Goal: Transaction & Acquisition: Purchase product/service

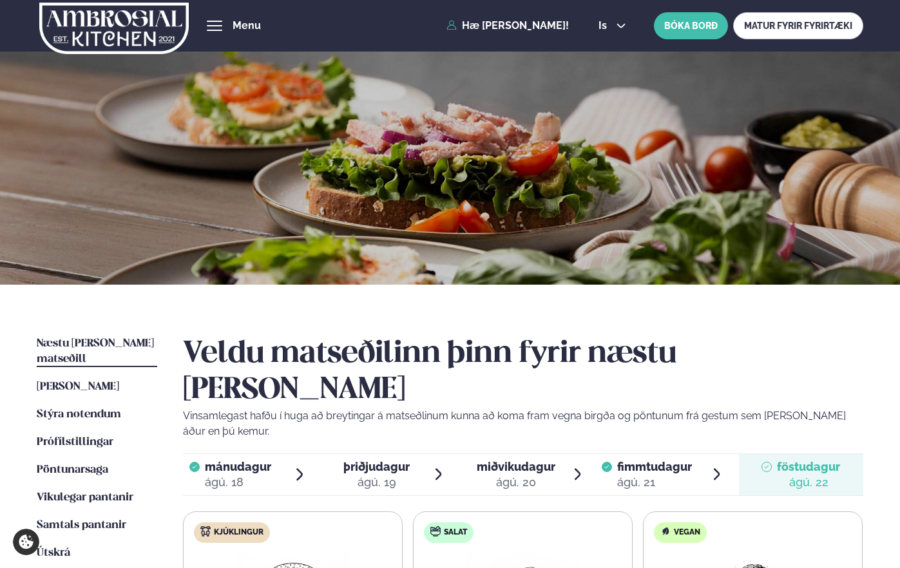
scroll to position [198, 0]
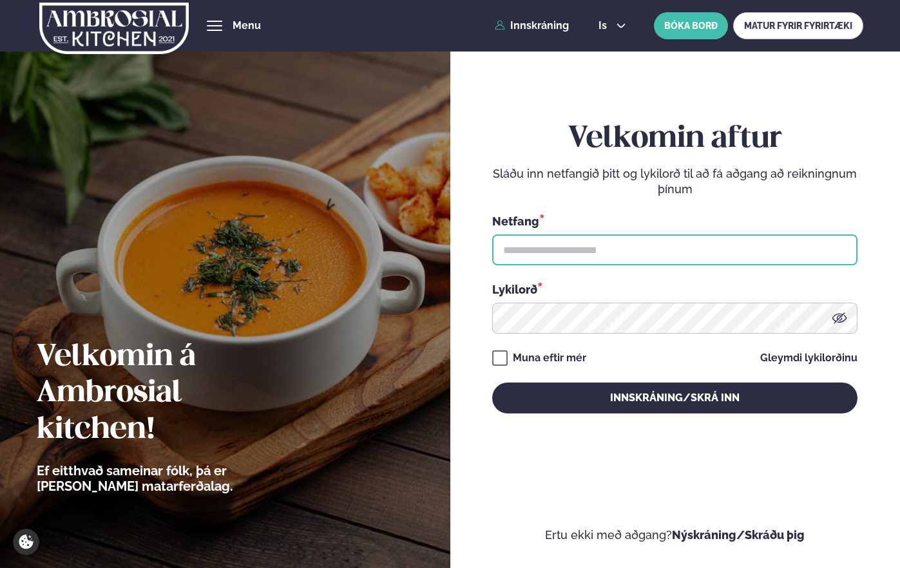
type input "**********"
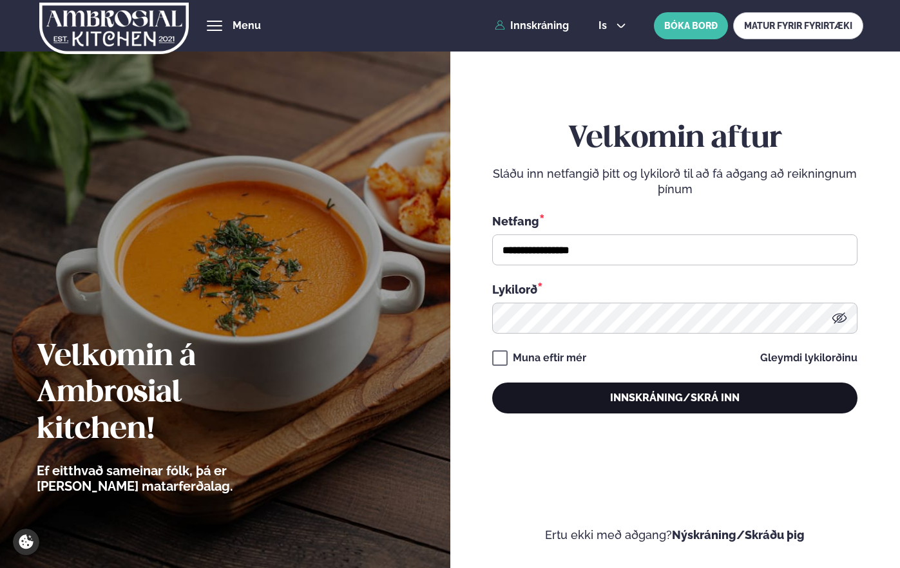
click at [607, 394] on button "Innskráning/Skrá inn" at bounding box center [674, 398] width 365 height 31
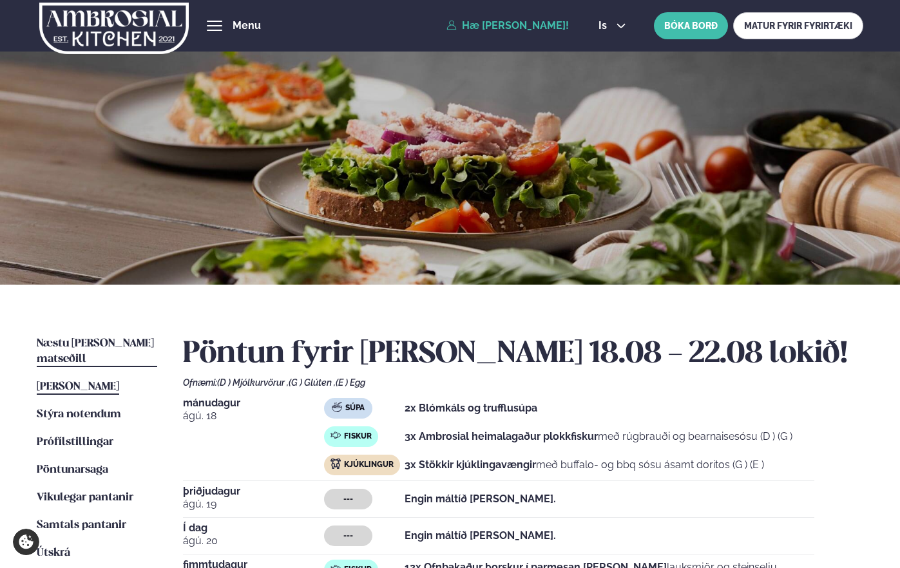
click at [90, 342] on span "Næstu [PERSON_NAME] matseðill" at bounding box center [95, 351] width 117 height 26
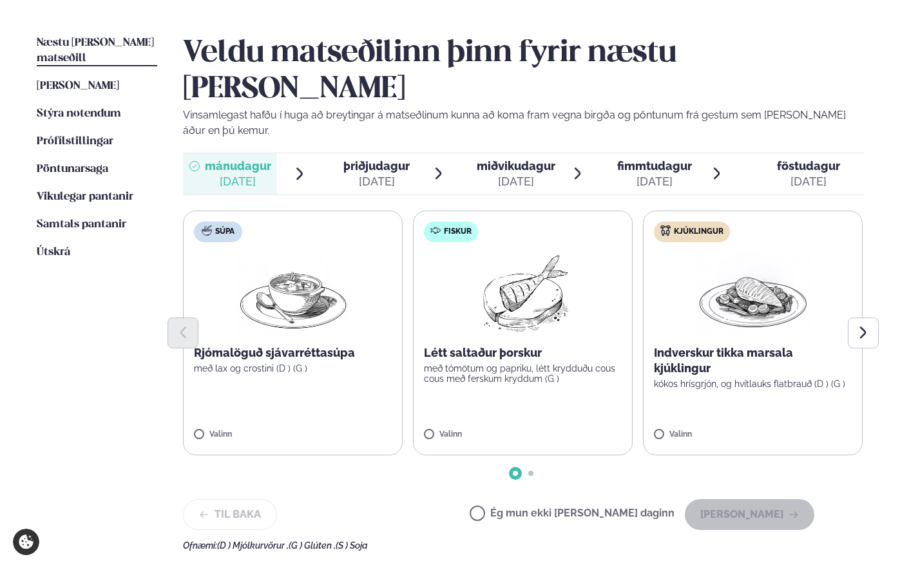
scroll to position [299, 0]
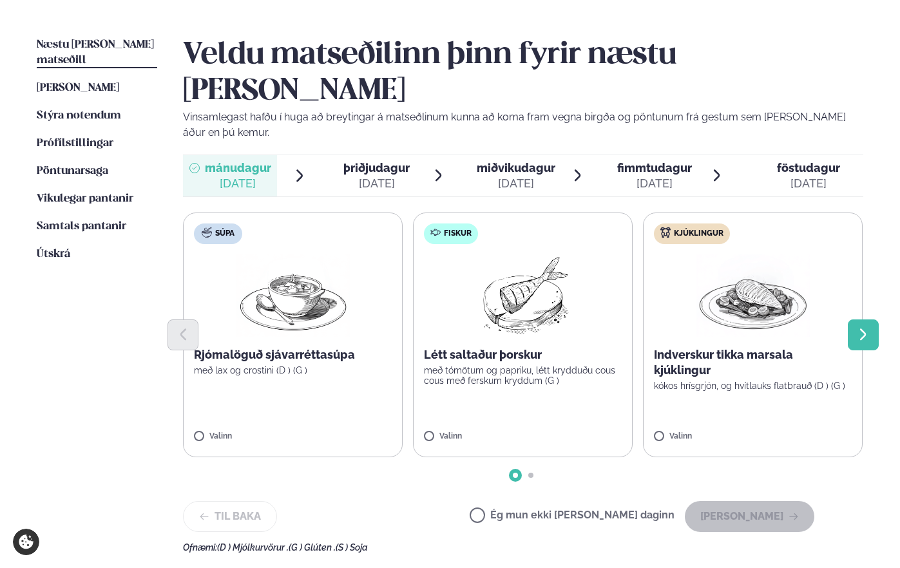
click at [857, 327] on icon "Next slide" at bounding box center [863, 334] width 15 height 15
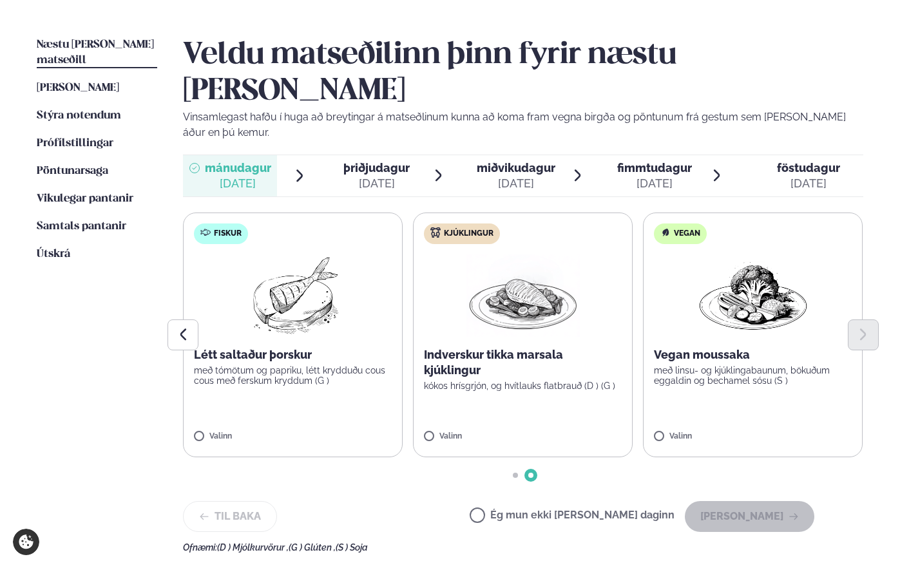
click at [371, 161] on span "þriðjudagur" at bounding box center [376, 168] width 66 height 14
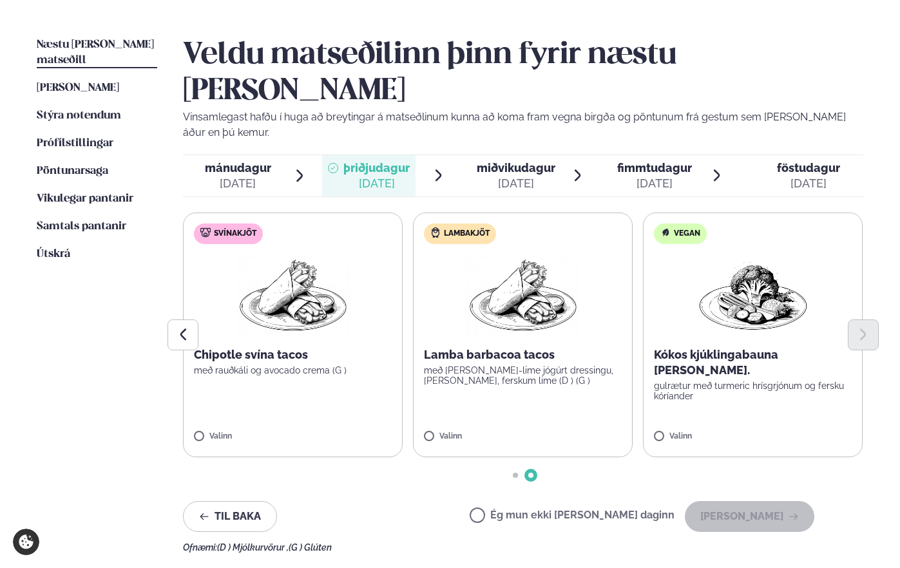
click at [525, 161] on span "miðvikudagur" at bounding box center [516, 168] width 79 height 14
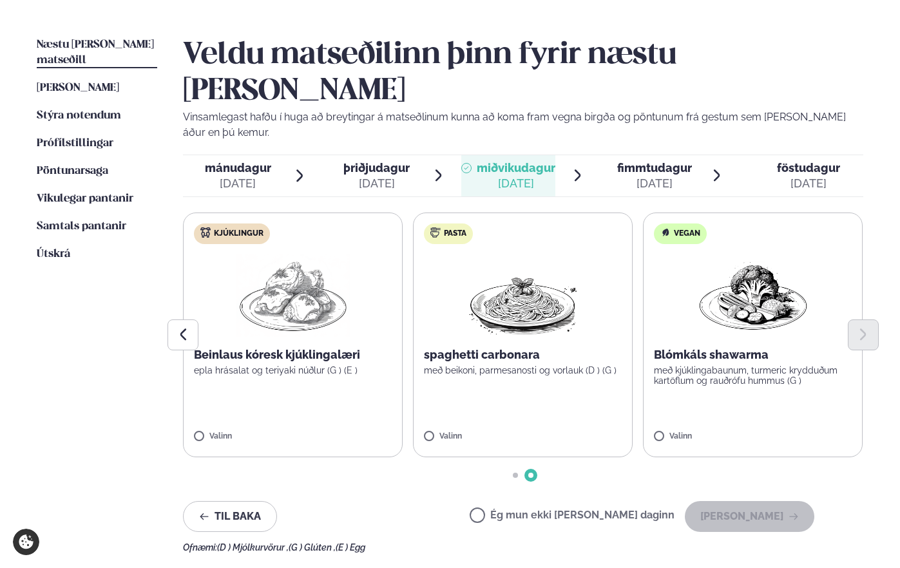
click at [663, 161] on span "fimmtudagur" at bounding box center [654, 168] width 75 height 14
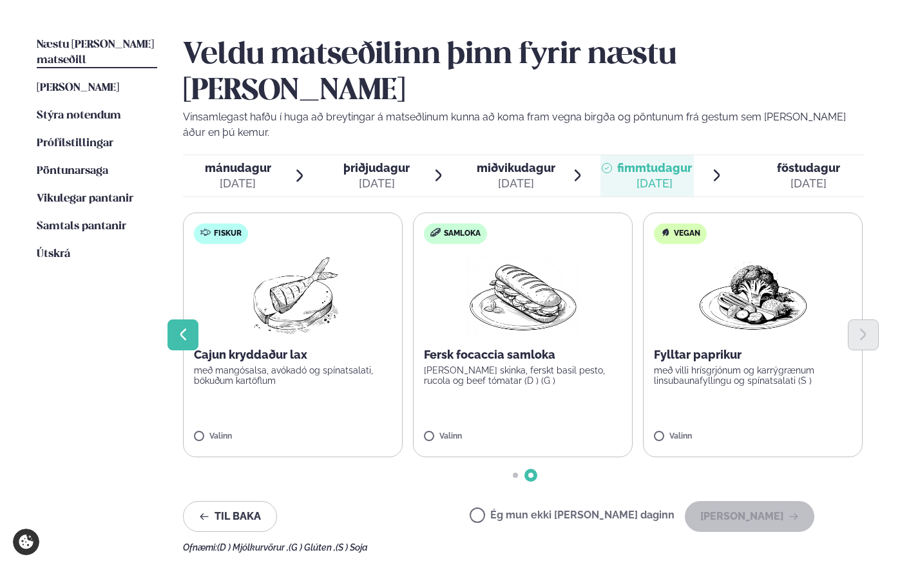
click at [182, 327] on icon "Previous slide" at bounding box center [183, 334] width 15 height 15
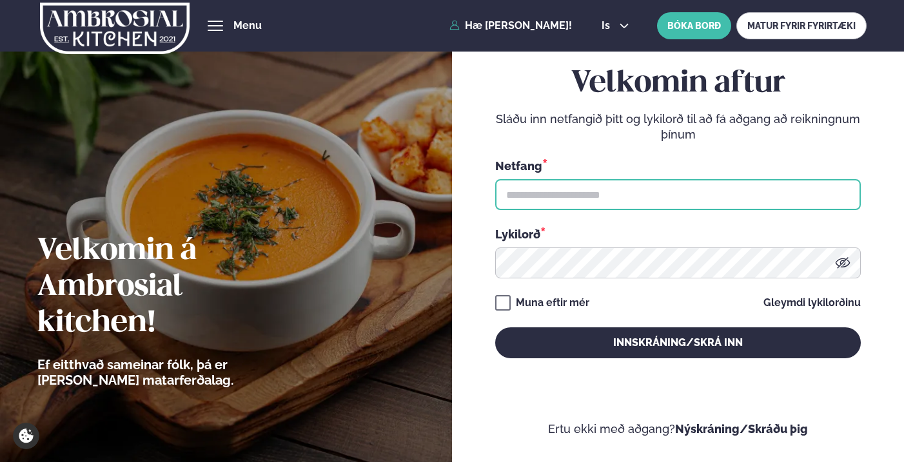
type input "**********"
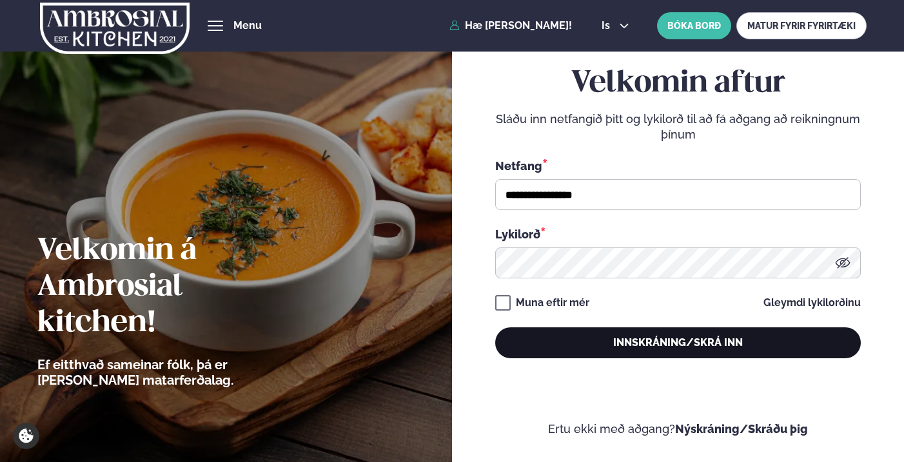
click at [620, 335] on button "Innskráning/Skrá inn" at bounding box center [677, 342] width 365 height 31
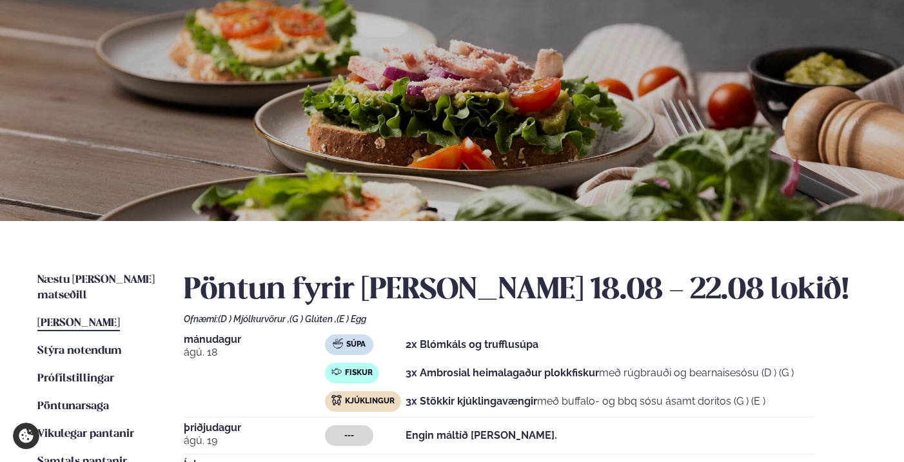
scroll to position [73, 0]
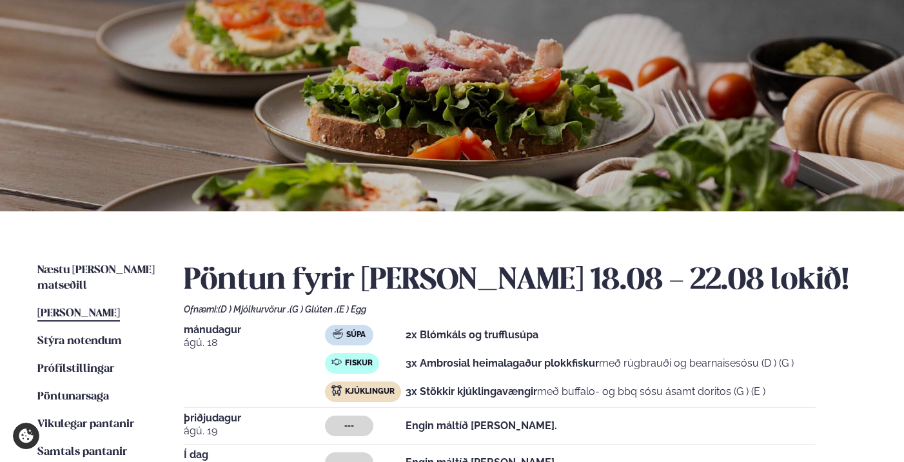
click at [113, 262] on div "Næstu viku matseðill Næsta vika Þessa viku matseðill Þessa viku Stýra notendum …" at bounding box center [452, 460] width 904 height 498
click at [113, 269] on span "Næstu [PERSON_NAME] matseðill" at bounding box center [95, 278] width 117 height 26
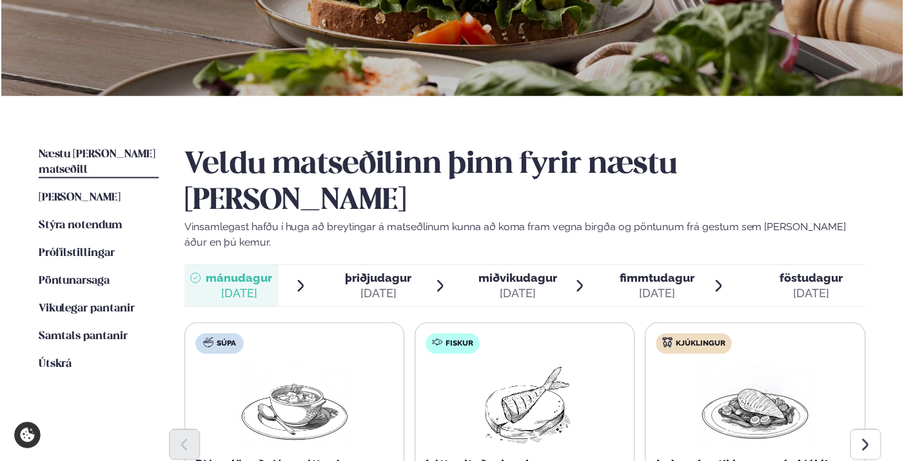
scroll to position [307, 0]
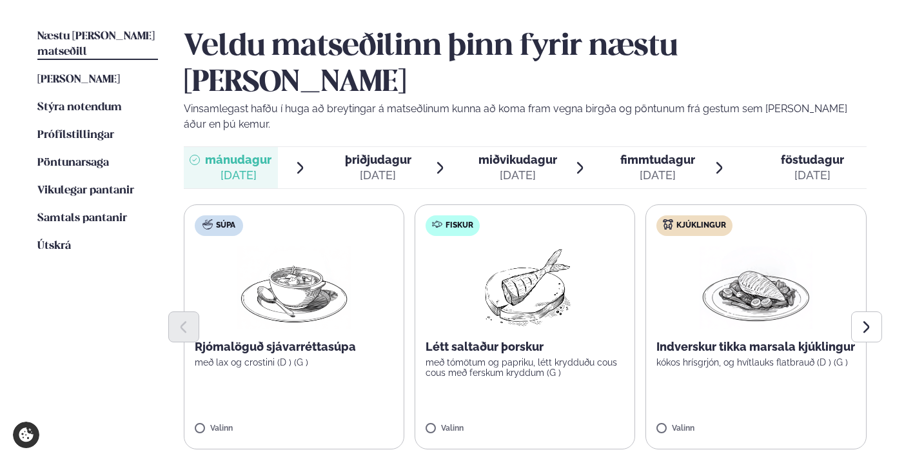
click at [287, 339] on p "Rjómalöguð sjávarréttasúpa" at bounding box center [294, 346] width 198 height 15
click at [860, 320] on icon "Next slide" at bounding box center [865, 327] width 15 height 15
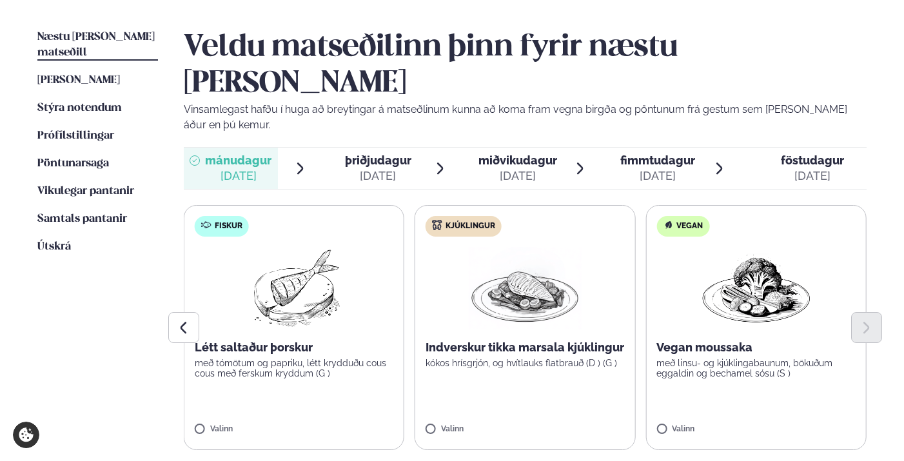
click at [637, 153] on span "fimmtudagur" at bounding box center [657, 160] width 75 height 14
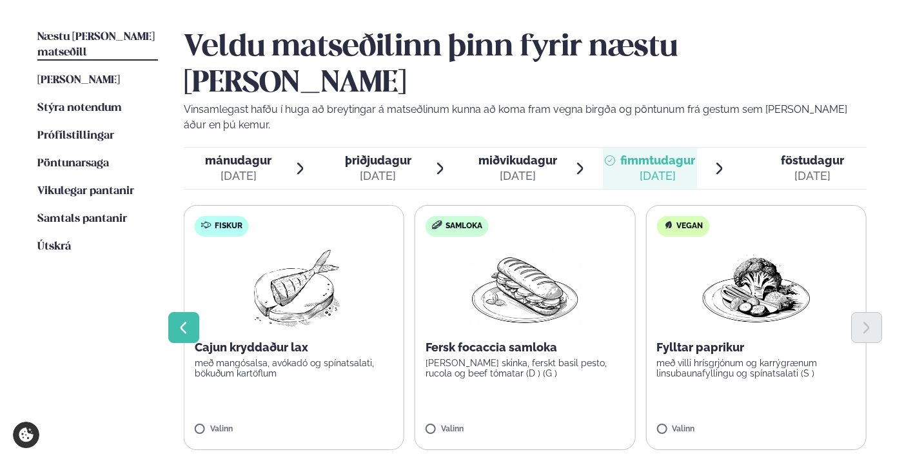
click at [188, 320] on icon "Previous slide" at bounding box center [183, 327] width 15 height 15
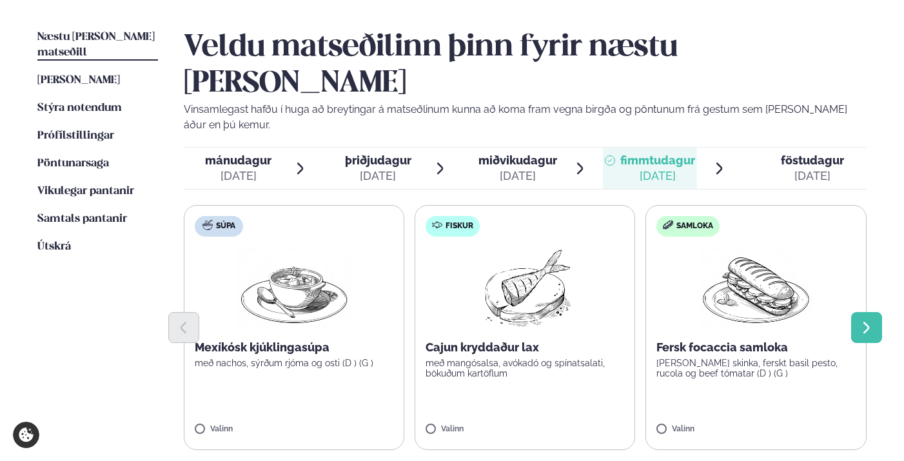
click at [862, 320] on icon "Next slide" at bounding box center [865, 327] width 15 height 15
